Goal: Task Accomplishment & Management: Manage account settings

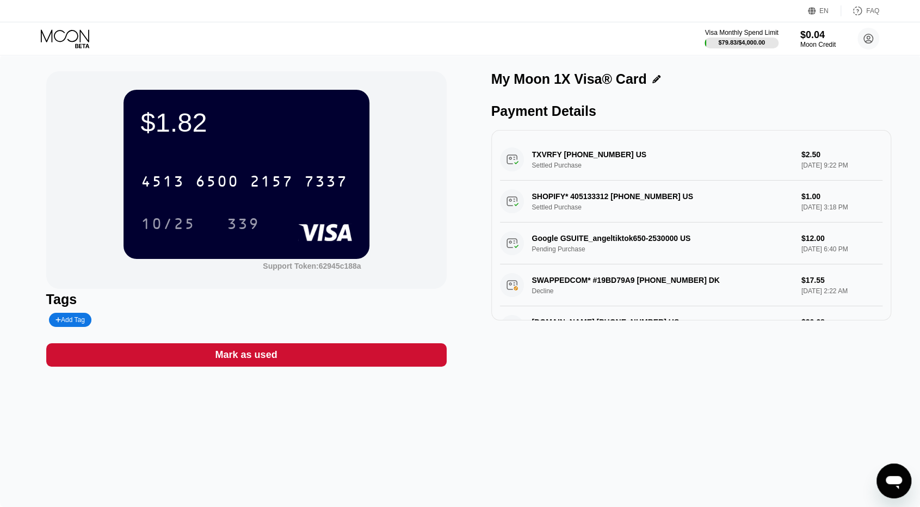
click at [64, 35] on icon at bounding box center [66, 38] width 51 height 19
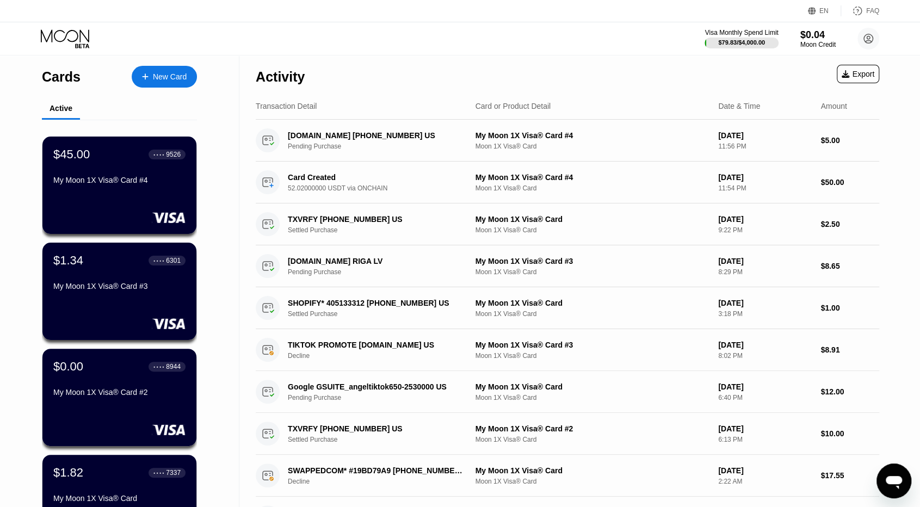
click at [40, 107] on div "Cards New Card Active $45.00 ● ● ● ● 9526 My Moon 1X Visa® Card #4 $1.34 ● ● ● …" at bounding box center [119, 368] width 239 height 627
click at [84, 181] on div "My Moon 1X Visa® Card #4" at bounding box center [119, 180] width 133 height 9
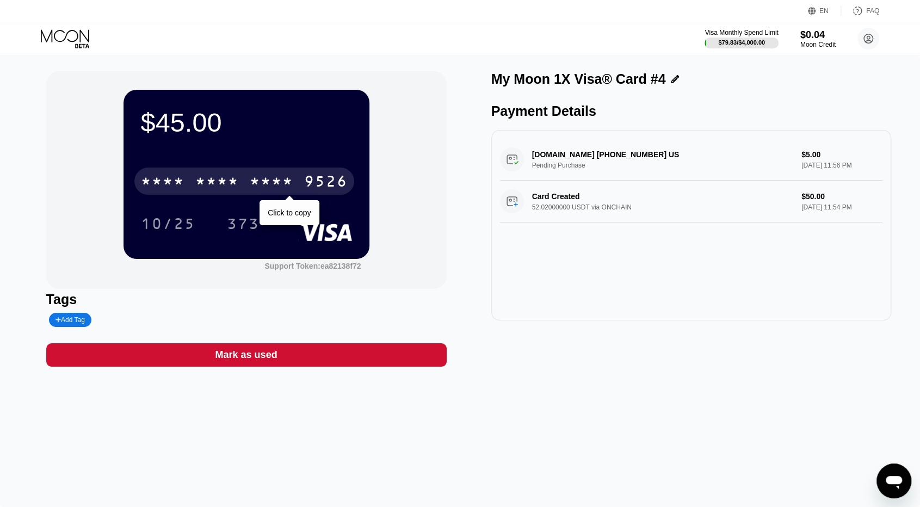
click at [295, 183] on div "* * * * * * * * * * * * 9526" at bounding box center [244, 181] width 220 height 27
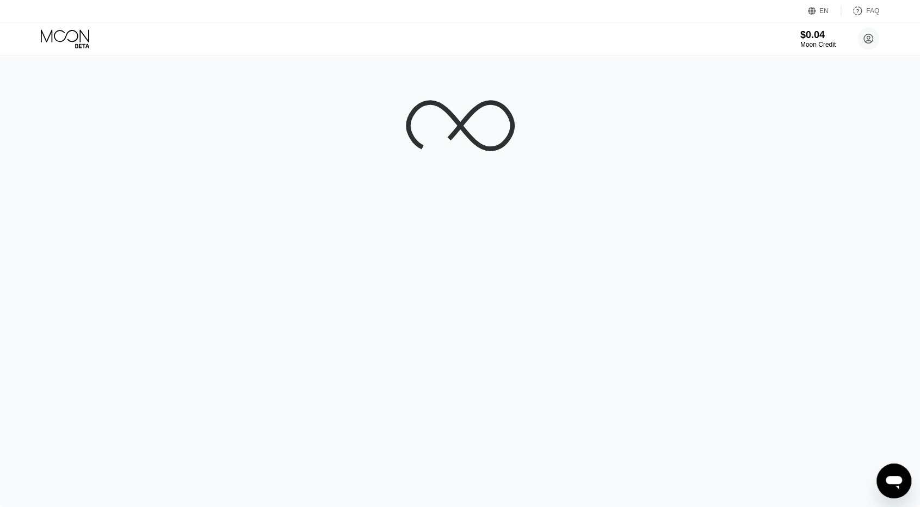
click at [213, 2] on div "EN Language Select an item Save FAQ" at bounding box center [460, 11] width 920 height 22
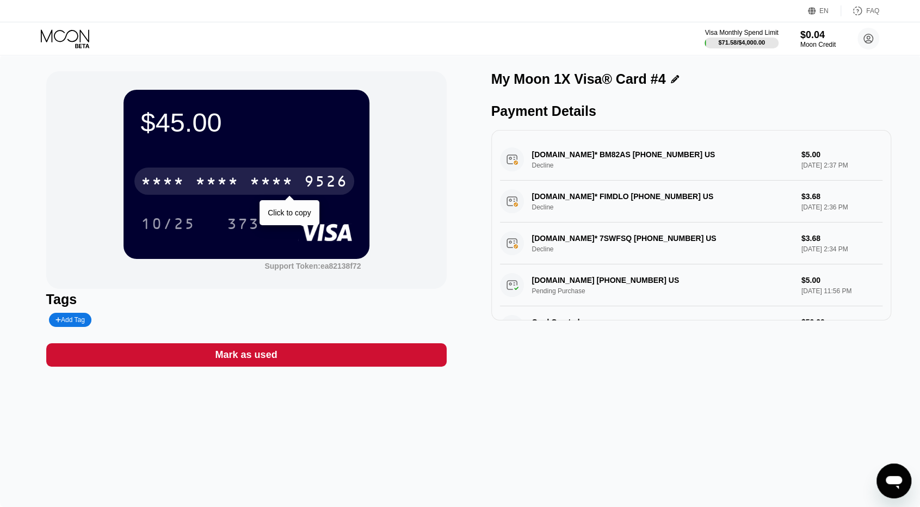
click at [188, 170] on div "* * * * * * * * * * * * 9526" at bounding box center [244, 181] width 220 height 27
click at [200, 191] on div "6500" at bounding box center [217, 182] width 44 height 17
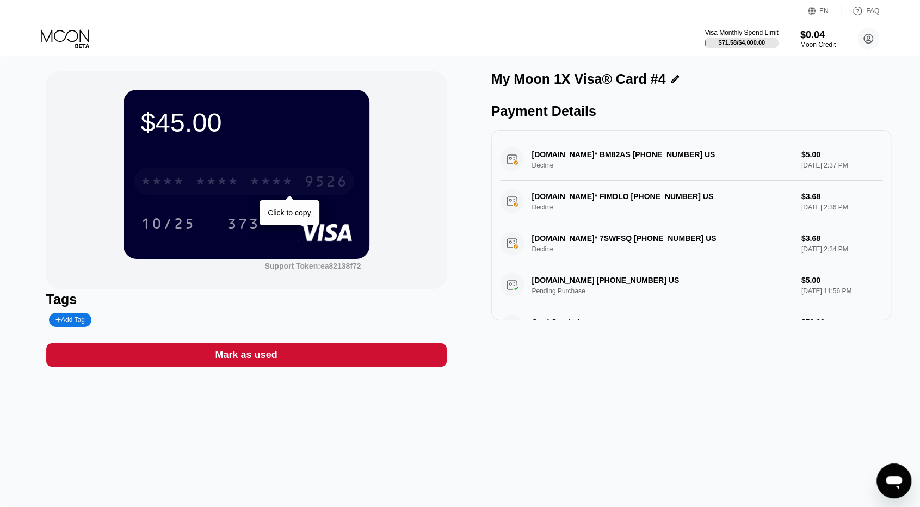
click at [220, 181] on div "* * * *" at bounding box center [217, 182] width 44 height 17
